Goal: Information Seeking & Learning: Check status

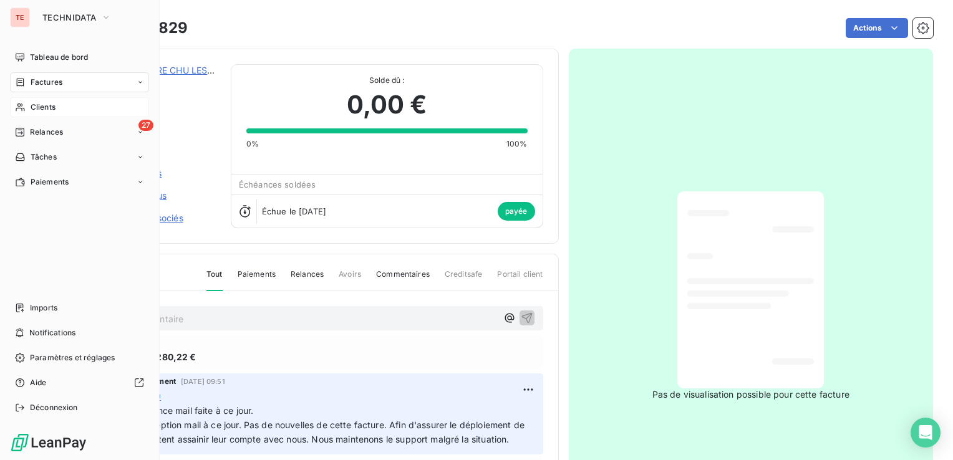
click at [27, 108] on div "Clients" at bounding box center [79, 107] width 139 height 20
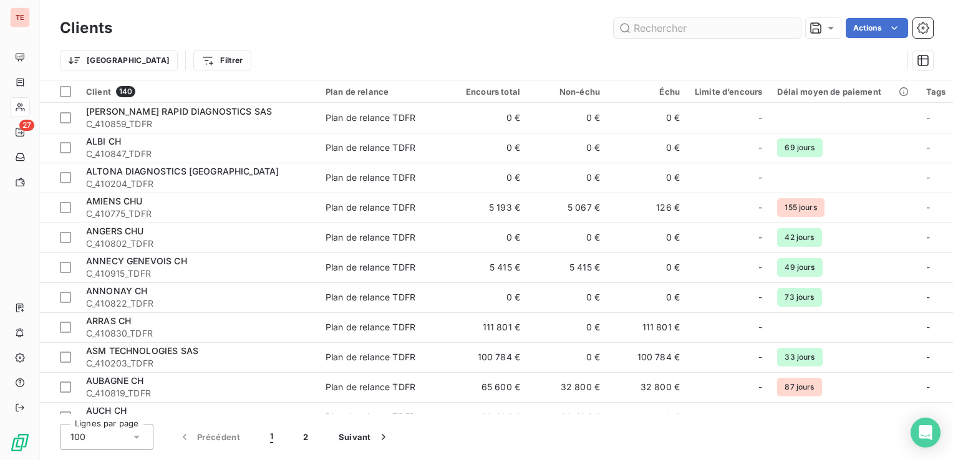
click at [729, 31] on input "text" at bounding box center [707, 28] width 187 height 20
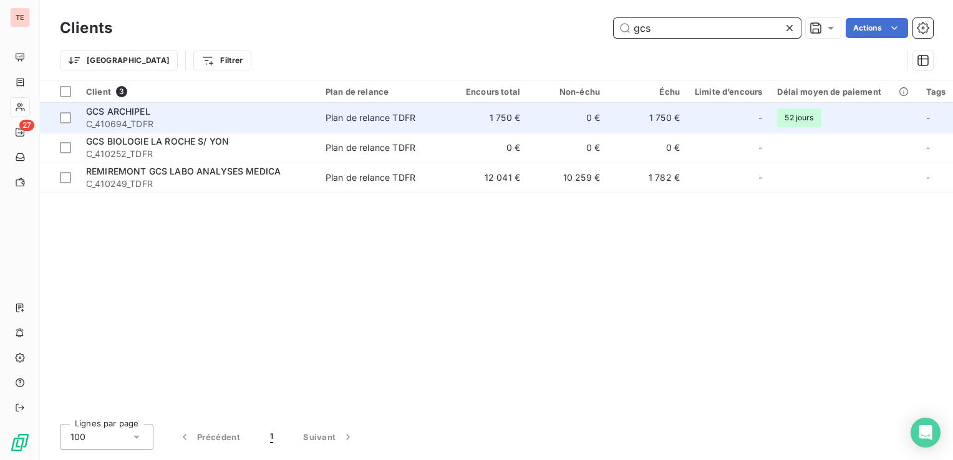
type input "gcs"
click at [199, 124] on span "C_410694_TDFR" at bounding box center [198, 124] width 225 height 12
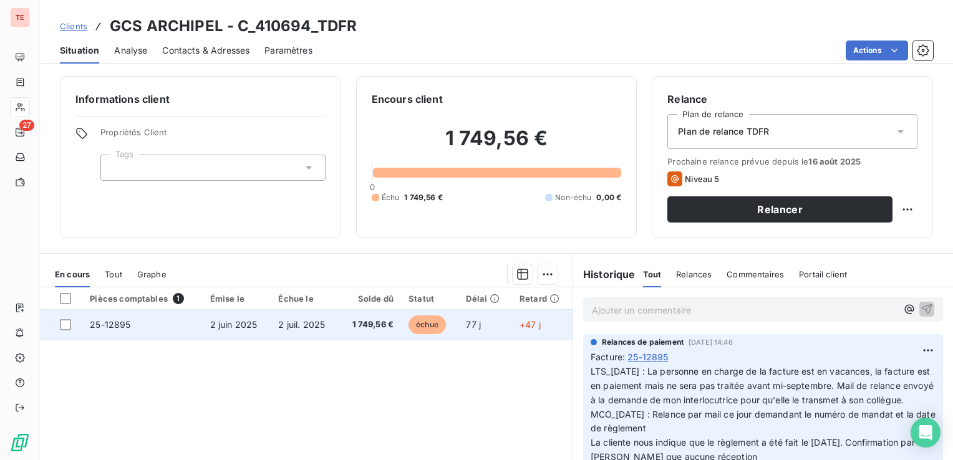
click at [203, 328] on td "2 juin 2025" at bounding box center [237, 325] width 69 height 30
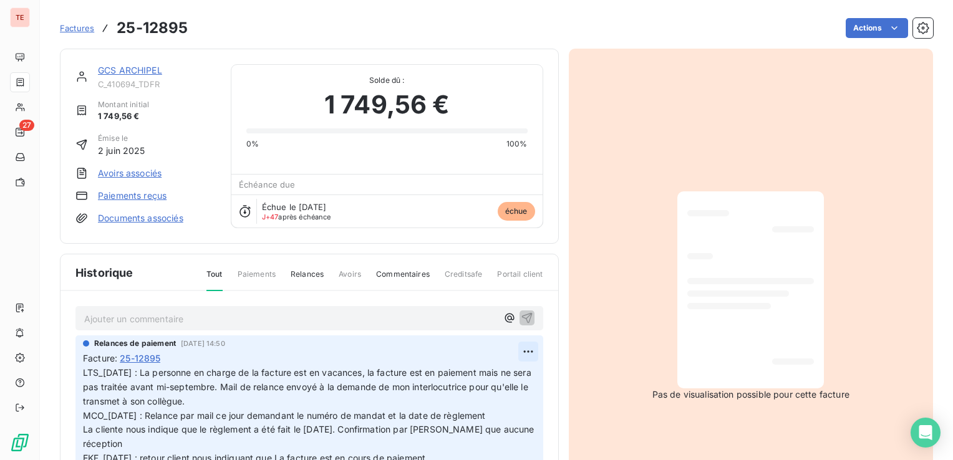
click at [505, 354] on html "TE 27 Factures 25-12895 Actions GCS ARCHIPEL C_410694_TDFR Montant initial 1 74…" at bounding box center [476, 230] width 953 height 460
click at [493, 379] on div "Editer" at bounding box center [484, 378] width 70 height 20
click at [82, 372] on div "Relances de paiement [DATE] 14:50 Facture : 25-12895 LTS_[DATE] : La personne e…" at bounding box center [309, 405] width 468 height 138
click at [85, 372] on span "LTS_[DATE] : La personne en charge de la facture est en vacances, la facture es…" at bounding box center [298, 415] width 430 height 96
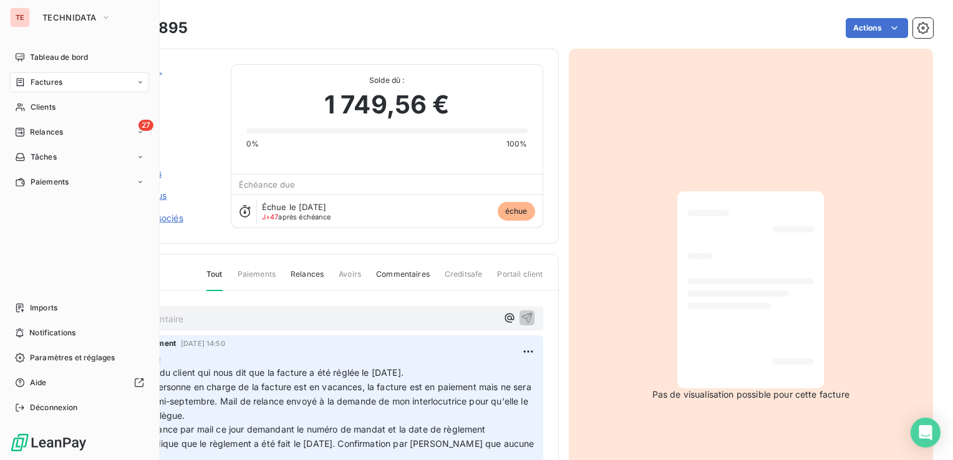
click at [25, 79] on icon at bounding box center [20, 82] width 11 height 10
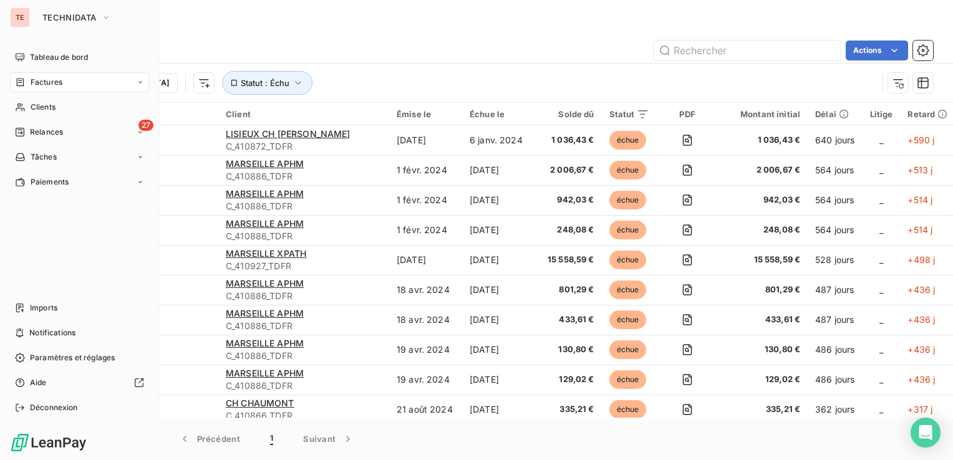
click at [26, 111] on div "Clients" at bounding box center [79, 107] width 139 height 20
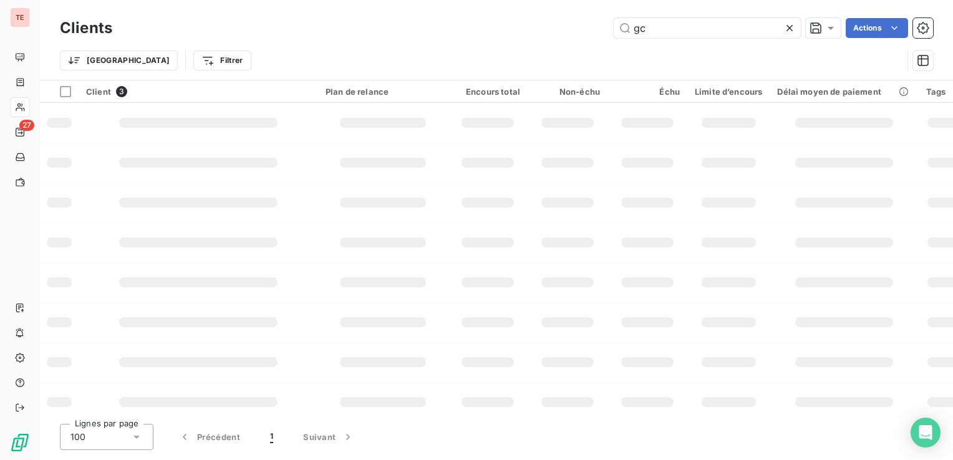
type input "g"
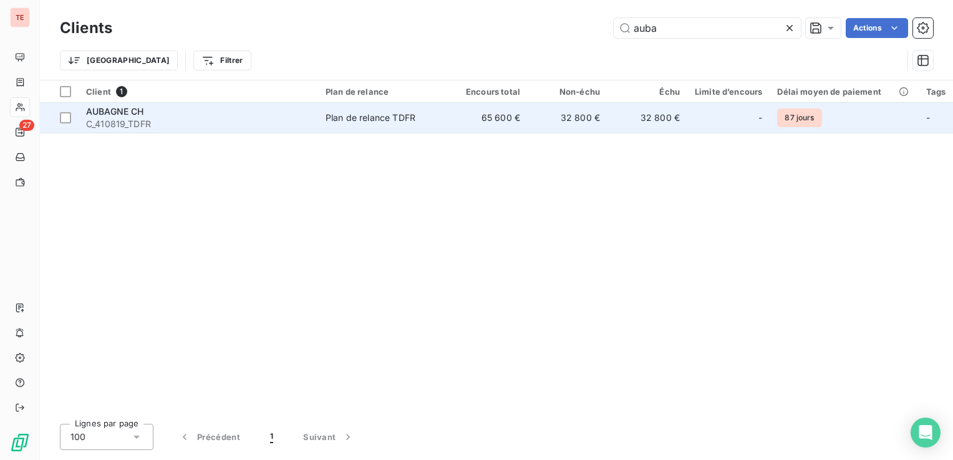
type input "auba"
click at [568, 125] on td "32 800 €" at bounding box center [568, 118] width 80 height 30
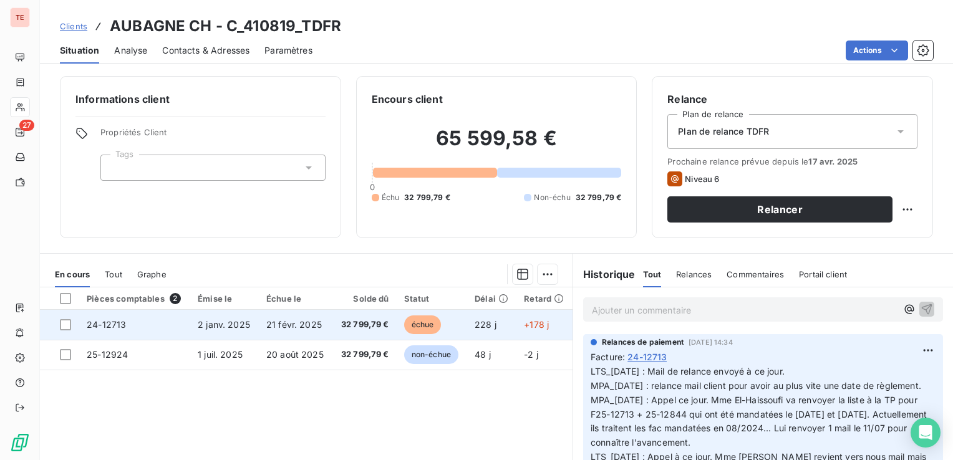
click at [87, 323] on span "24-12713" at bounding box center [106, 324] width 39 height 11
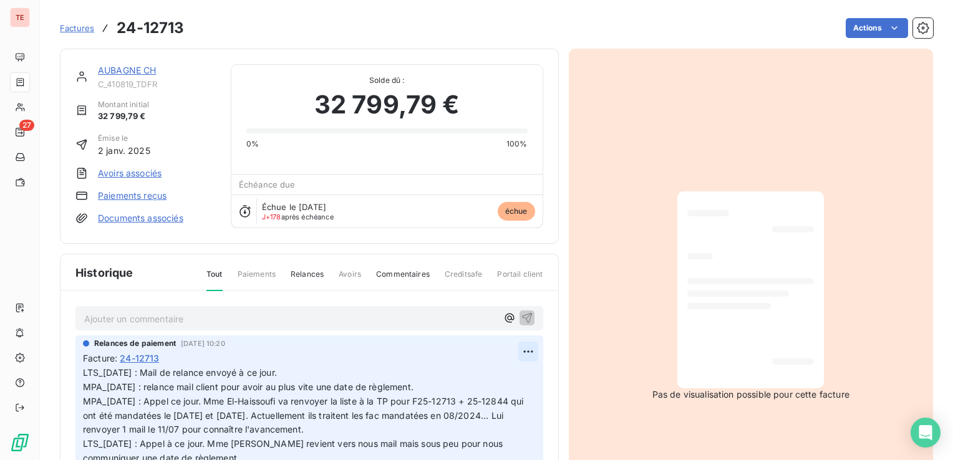
click at [515, 349] on html "TE 27 Factures 24-12713 Actions AUBAGNE CH C_410819_TDFR Montant initial 32 799…" at bounding box center [476, 230] width 953 height 460
click at [499, 381] on div "Editer" at bounding box center [484, 378] width 70 height 20
click at [85, 371] on span "LTS_[DATE] : Mail de relance envoyé à ce jour. MPA_[DATE] : relance mail client…" at bounding box center [302, 451] width 439 height 168
click at [109, 383] on span "LTS_[DATE] : Mail de relance envoyé à ce jour. MPA_[DATE] : relance mail client…" at bounding box center [302, 451] width 439 height 168
click at [105, 384] on span "LTS_[DATE] : Mail de relance envoyé à ce jour. MPA_[DATE] : relance mail client…" at bounding box center [302, 451] width 439 height 168
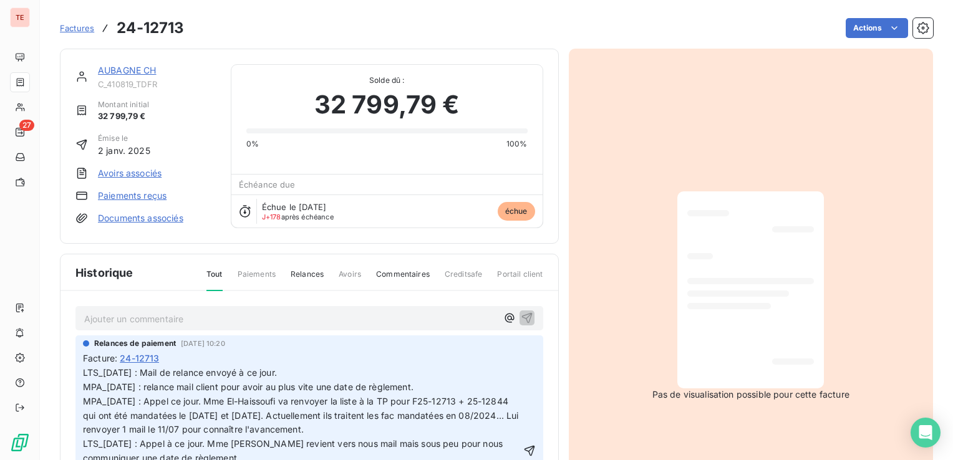
click at [212, 372] on p "LTS_[DATE] : Mail de relance envoyé à ce jour. MPA_[DATE] : relance mail client…" at bounding box center [302, 452] width 438 height 172
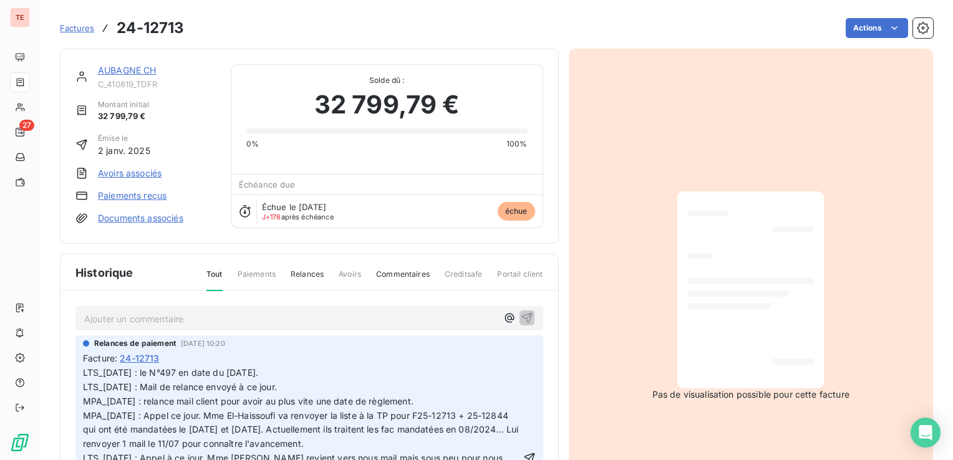
click at [146, 371] on span "LTS_[DATE] : le N°497 en date du [DATE]. LTS_[DATE] : Mail de relance envoyé à …" at bounding box center [302, 458] width 439 height 182
click at [327, 24] on div "Actions" at bounding box center [566, 28] width 734 height 20
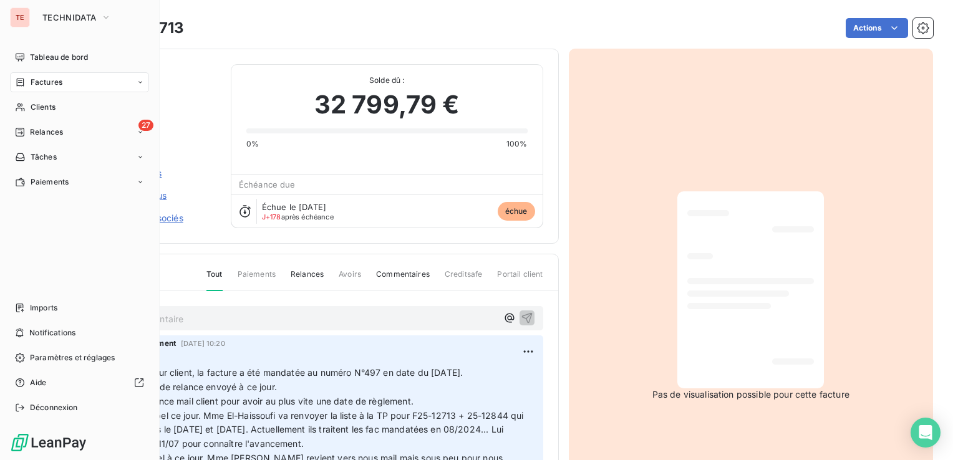
click at [29, 84] on div "Factures" at bounding box center [38, 82] width 47 height 11
